Goal: Navigation & Orientation: Find specific page/section

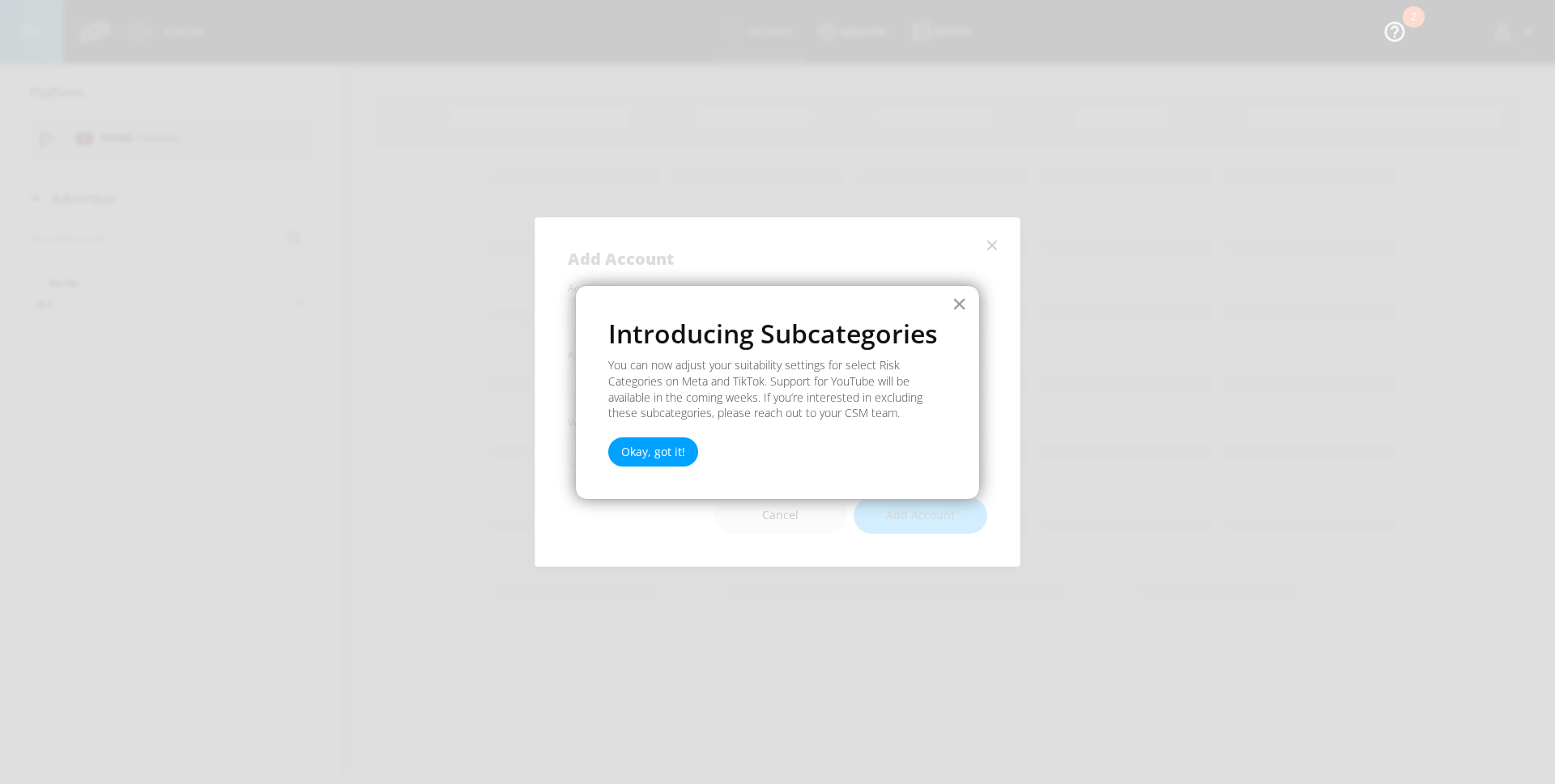
click at [961, 307] on button "×" at bounding box center [959, 303] width 15 height 26
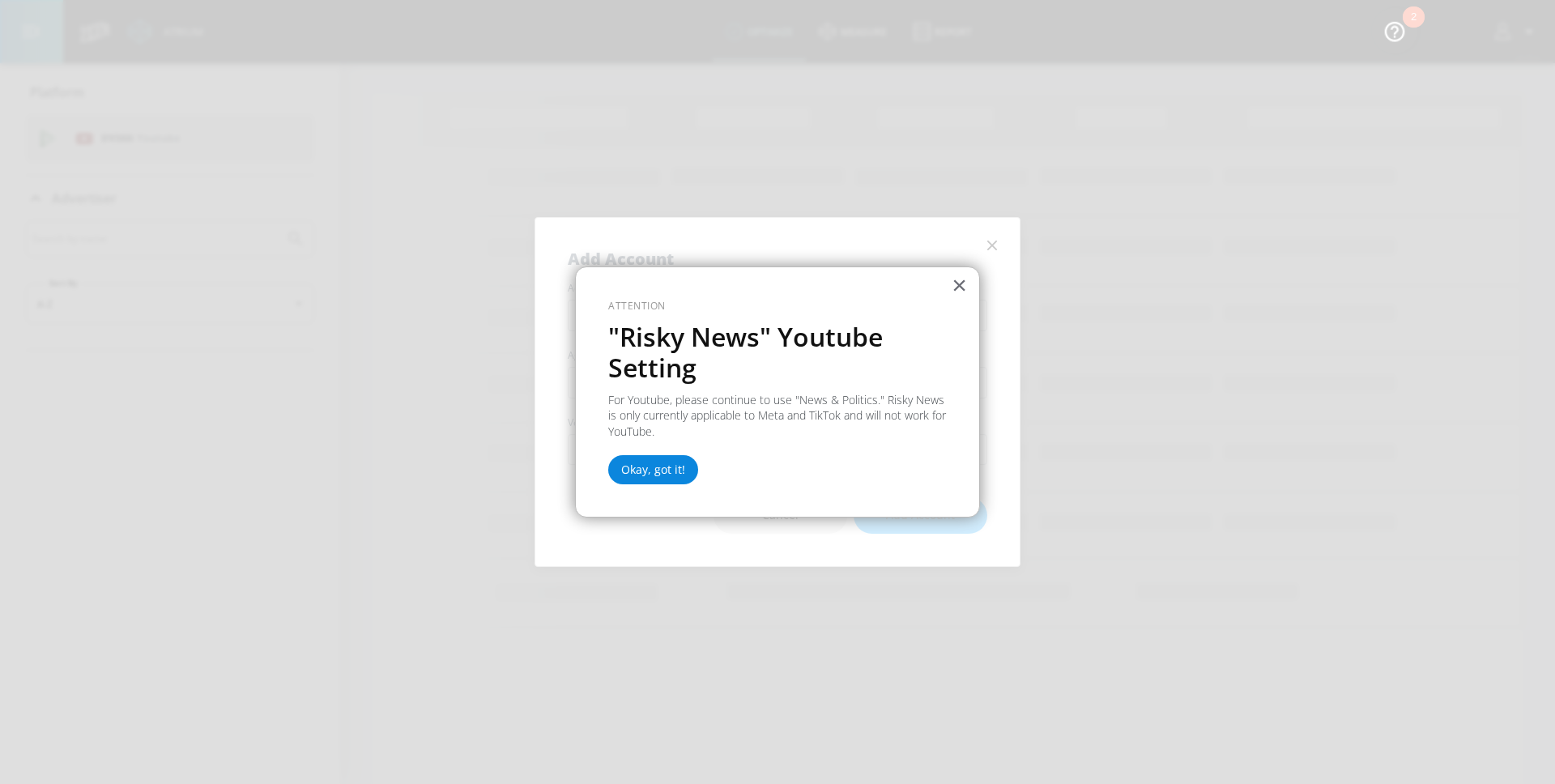
click at [650, 480] on button "Okay, got it!" at bounding box center [653, 470] width 90 height 29
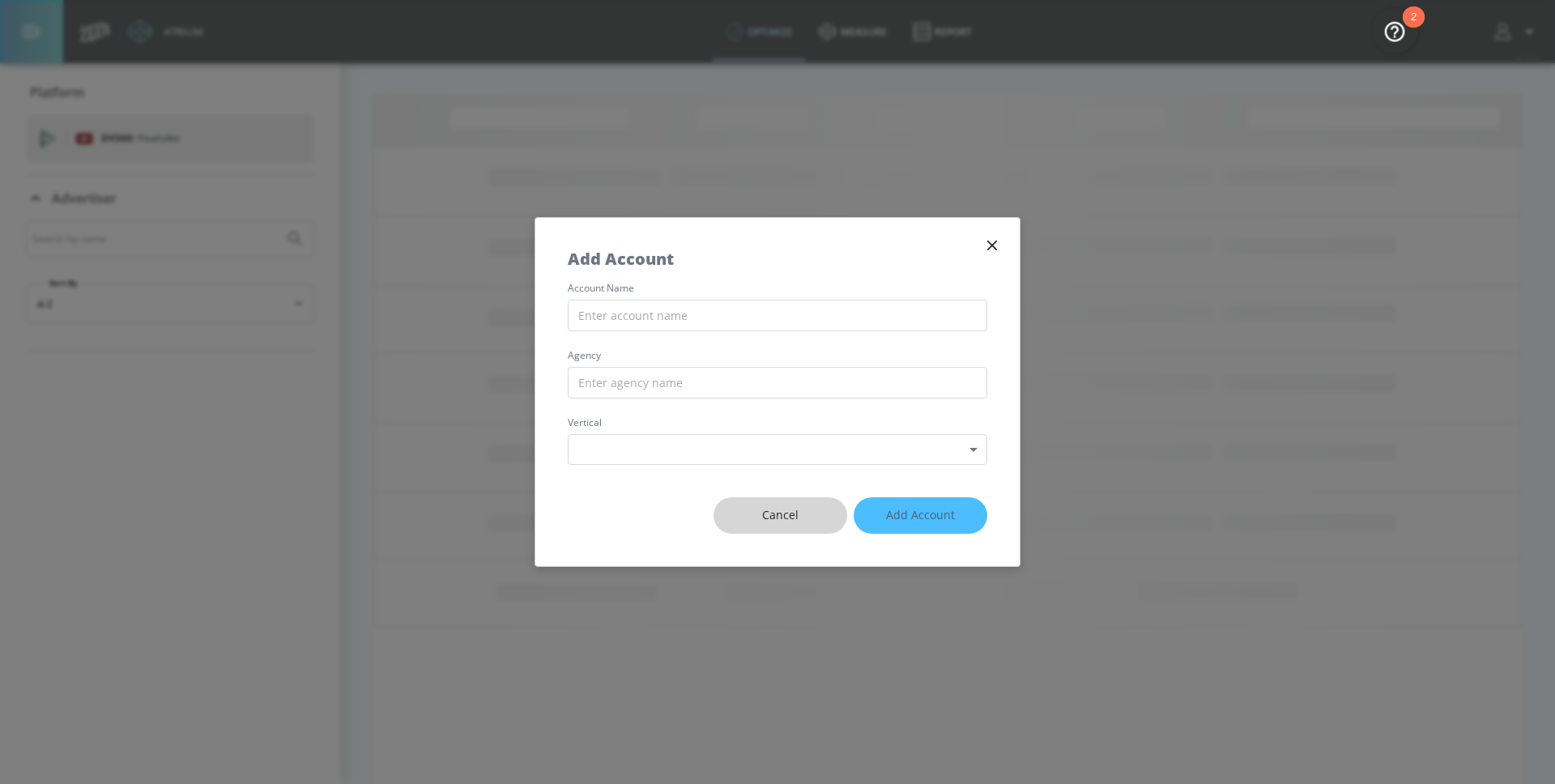
click at [811, 531] on button "Cancel" at bounding box center [780, 514] width 134 height 36
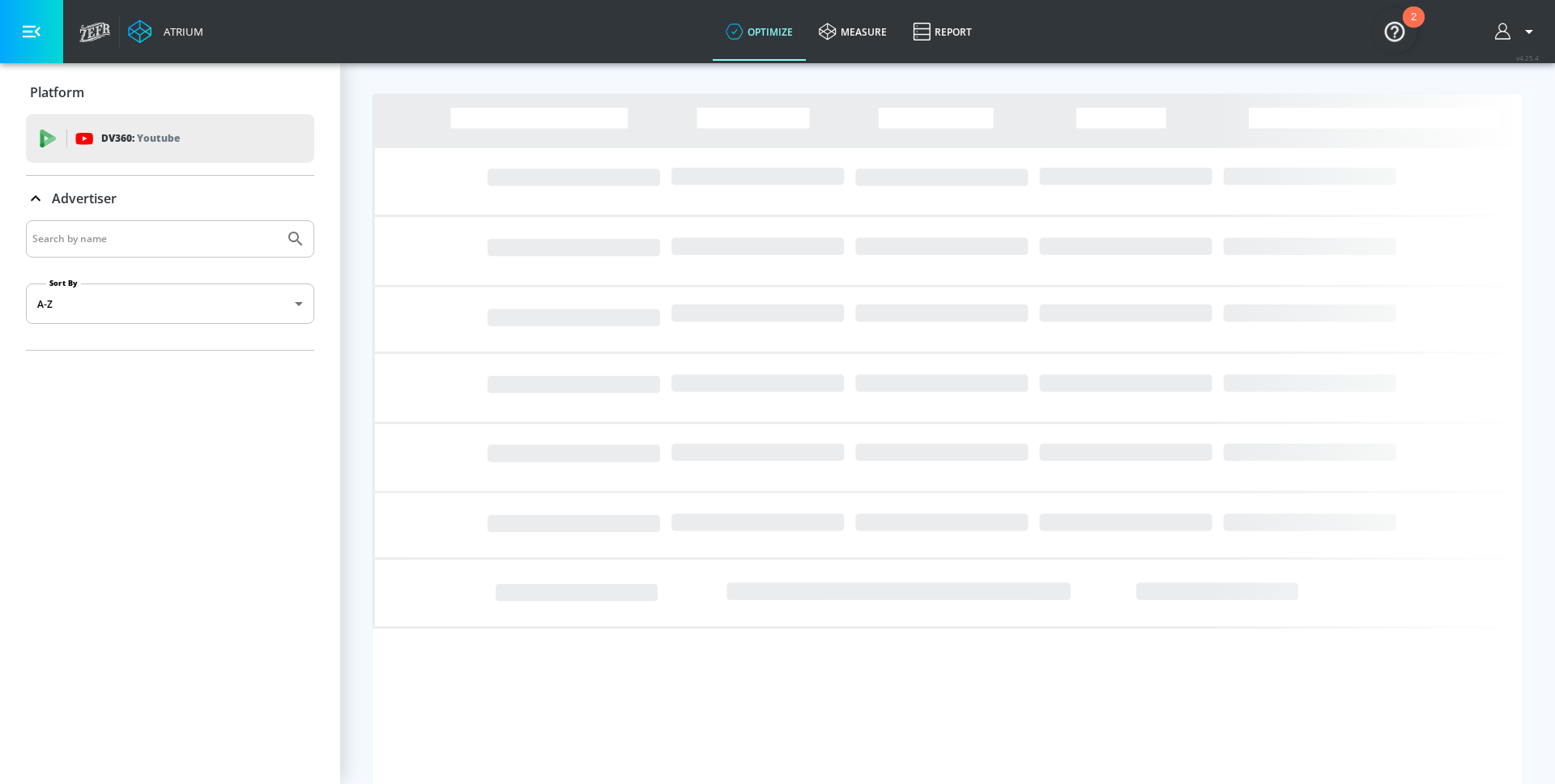
click at [148, 31] on icon at bounding box center [140, 31] width 25 height 25
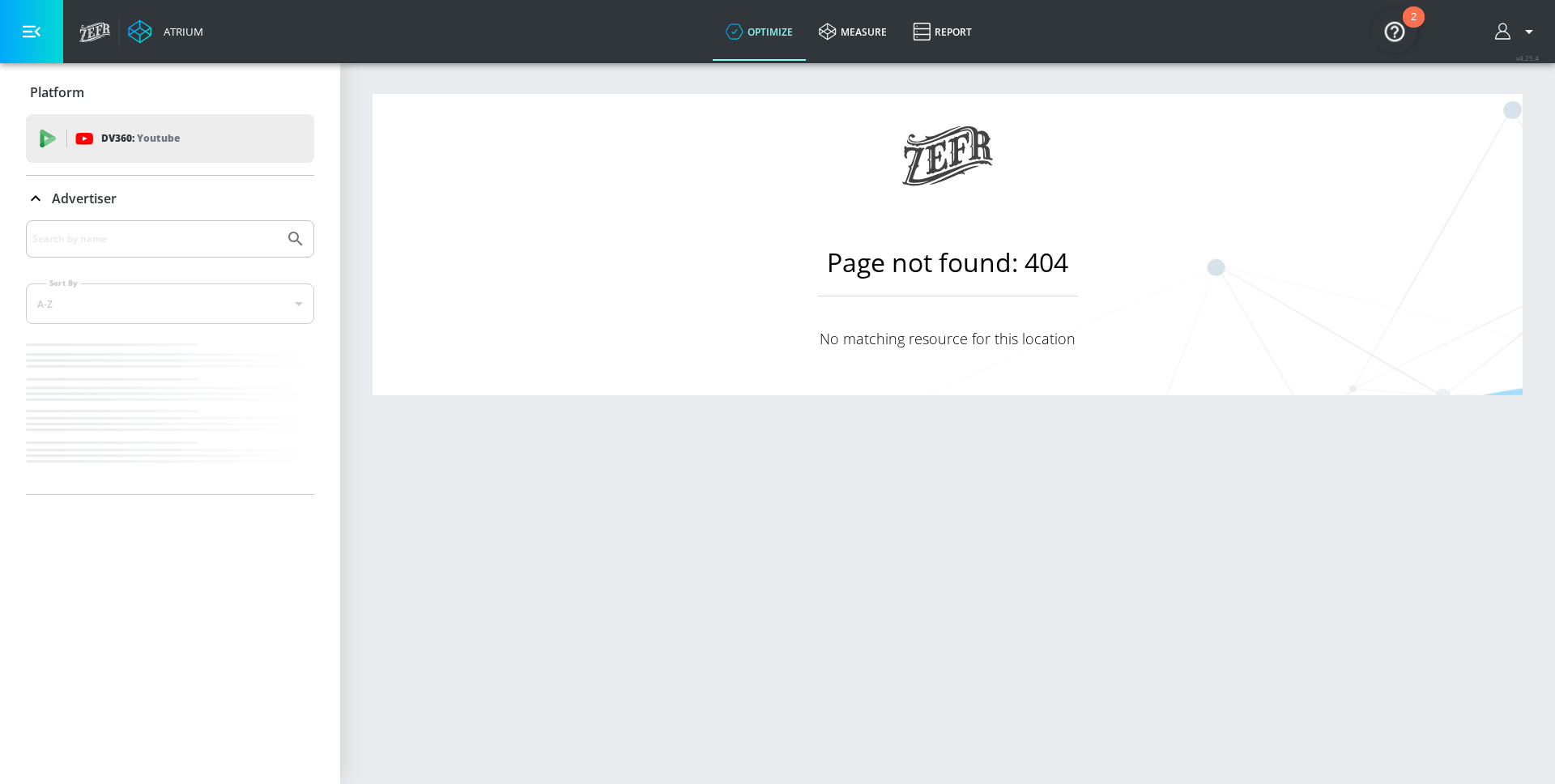
click at [154, 31] on link "Atrium" at bounding box center [165, 31] width 75 height 25
click at [147, 35] on icon at bounding box center [140, 31] width 25 height 25
click at [852, 29] on link "measure" at bounding box center [852, 31] width 94 height 58
